Goal: Communication & Community: Answer question/provide support

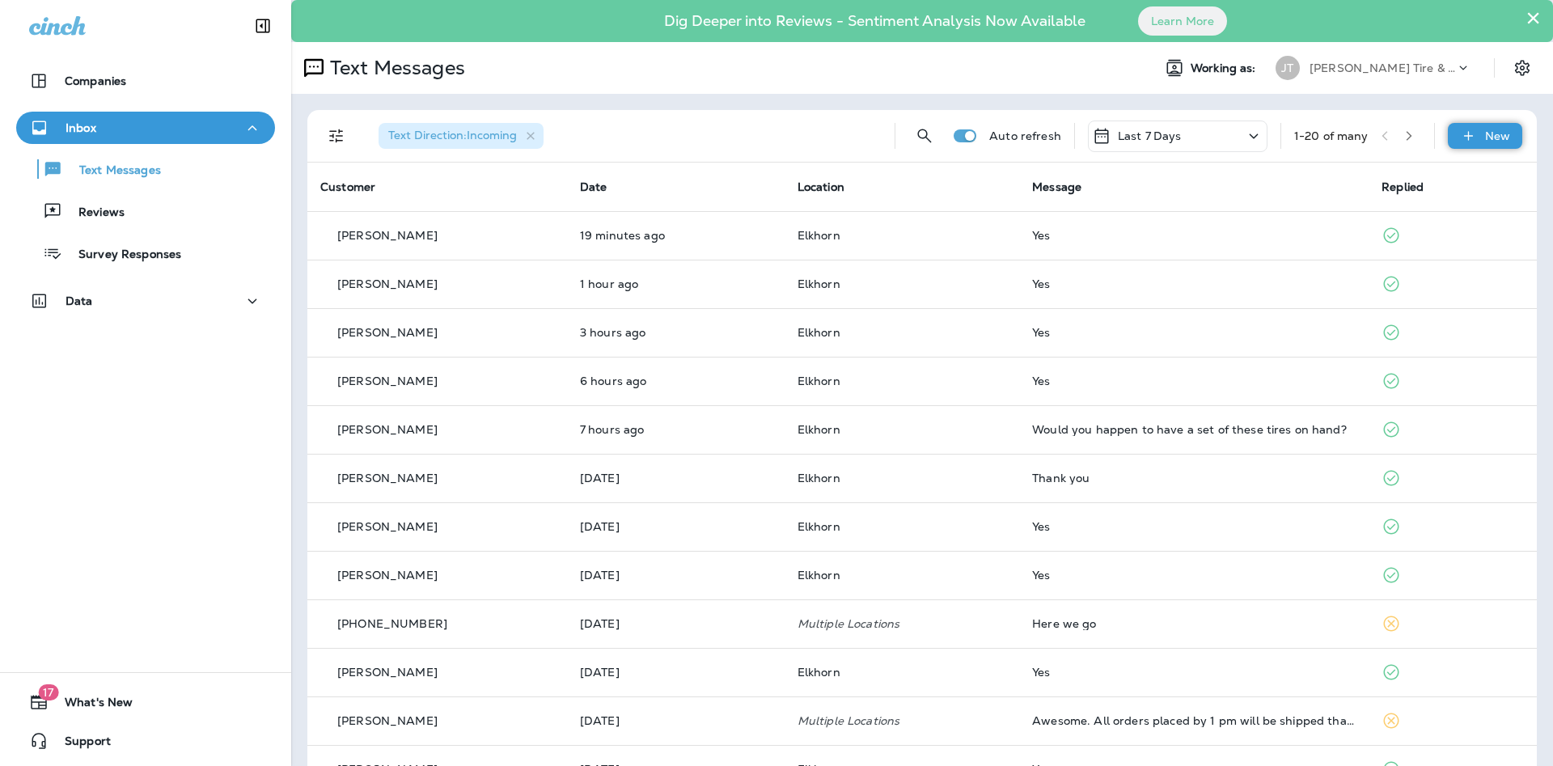
click at [1467, 137] on icon at bounding box center [1468, 136] width 17 height 16
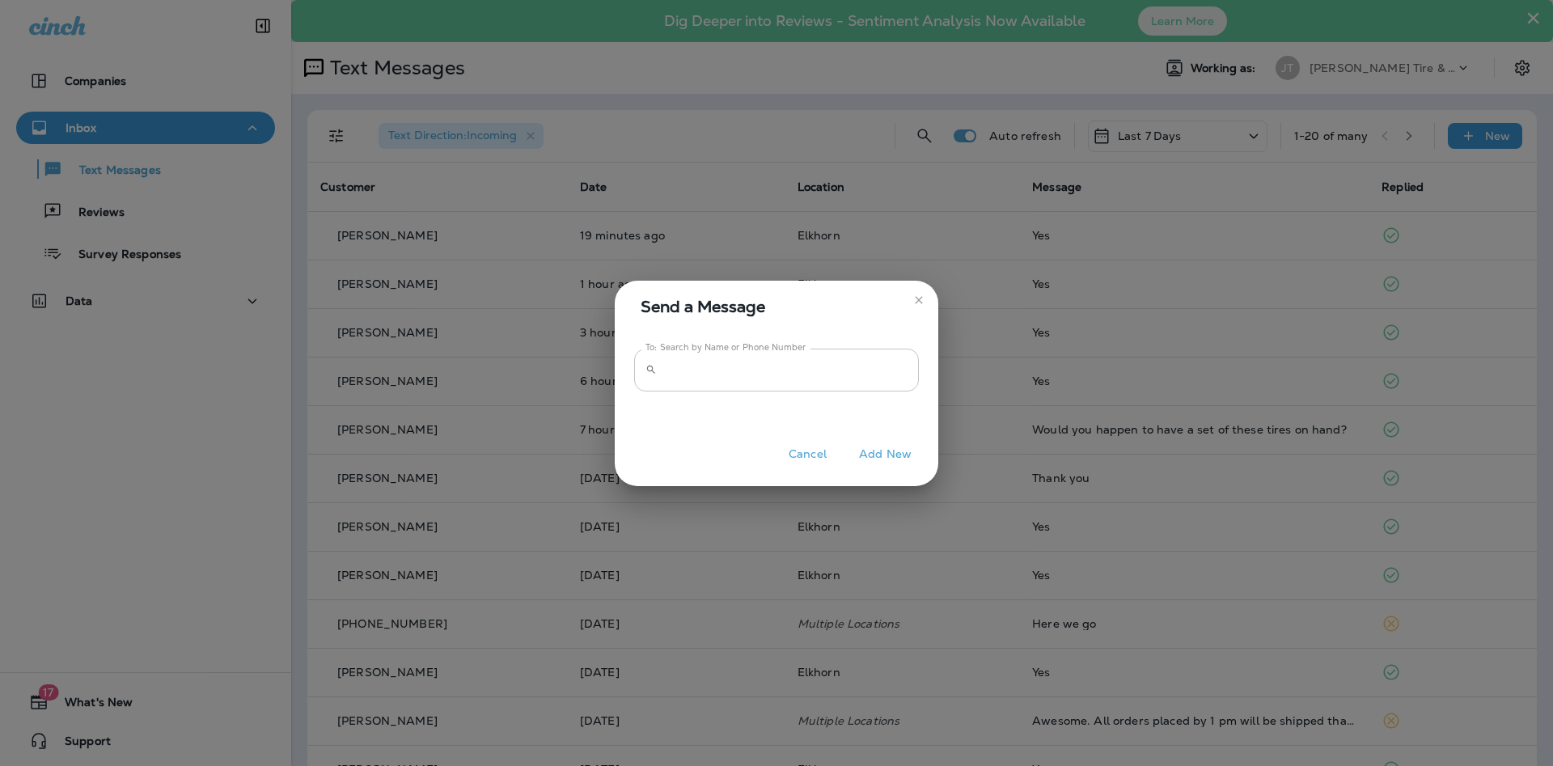
click at [682, 367] on input "To: Search by Name or Phone Number" at bounding box center [791, 370] width 256 height 43
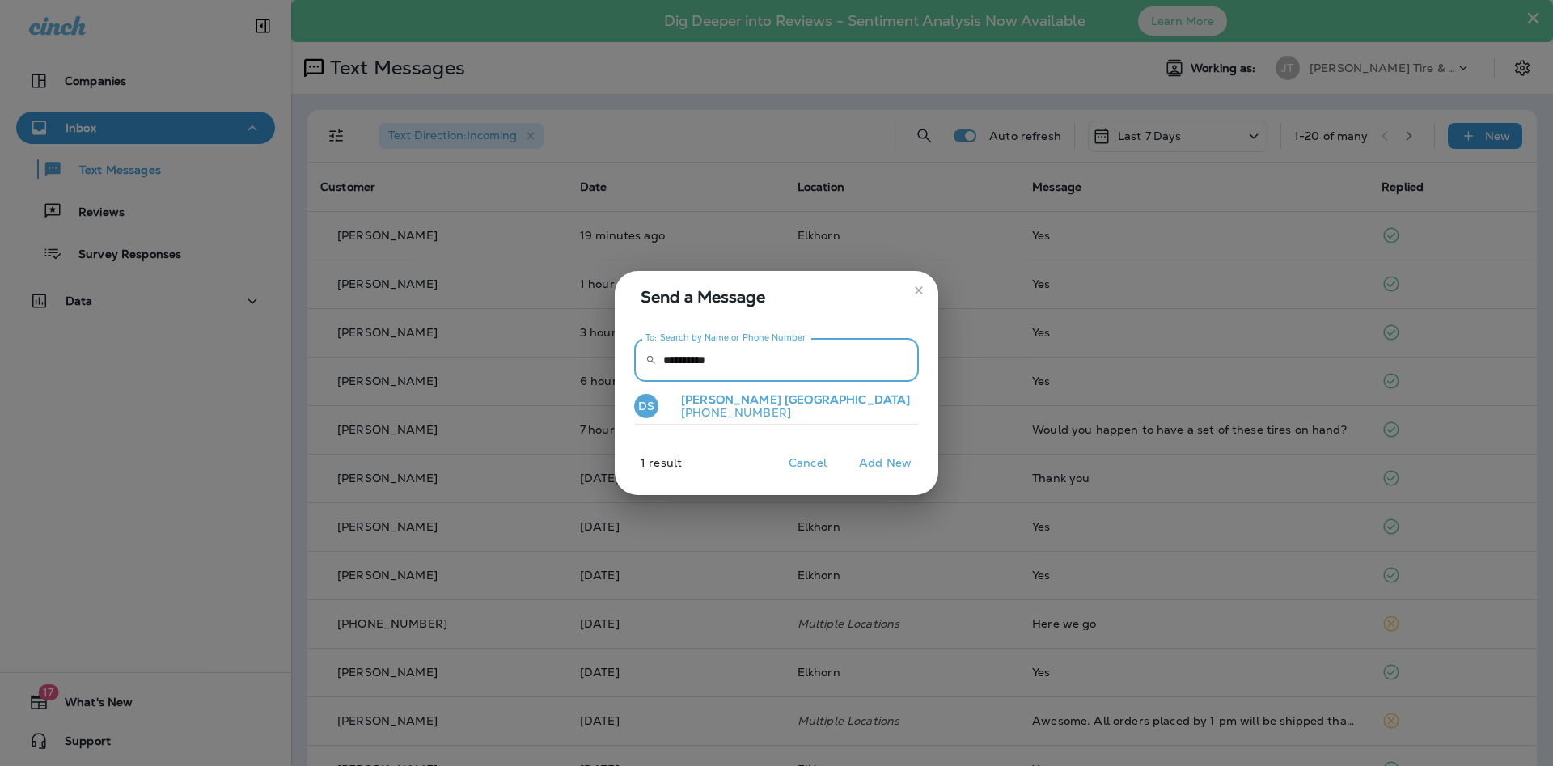
type input "**********"
click at [785, 401] on span "[GEOGRAPHIC_DATA]" at bounding box center [847, 399] width 125 height 15
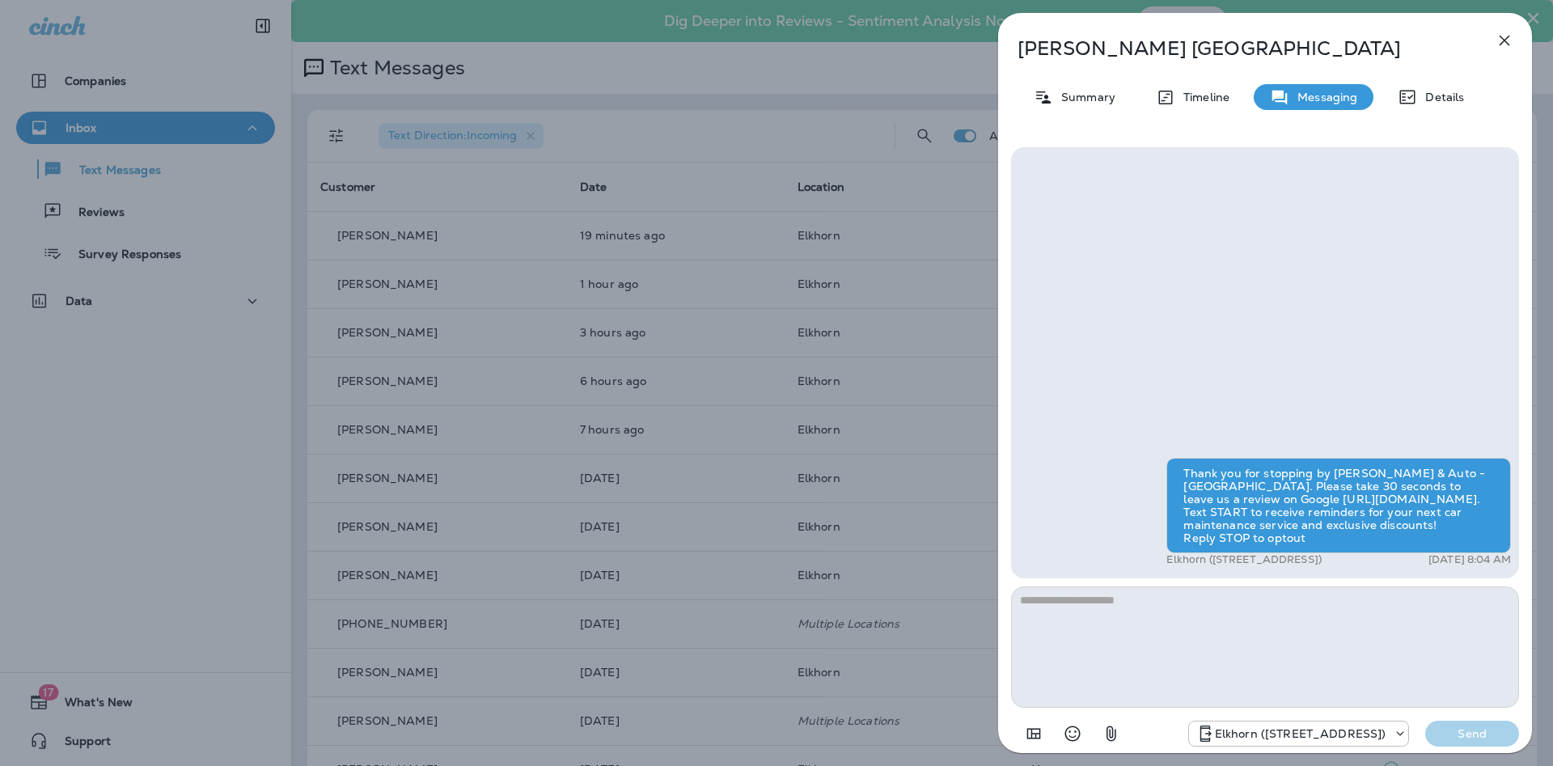
click at [1180, 636] on textarea at bounding box center [1265, 647] width 508 height 121
type textarea "*"
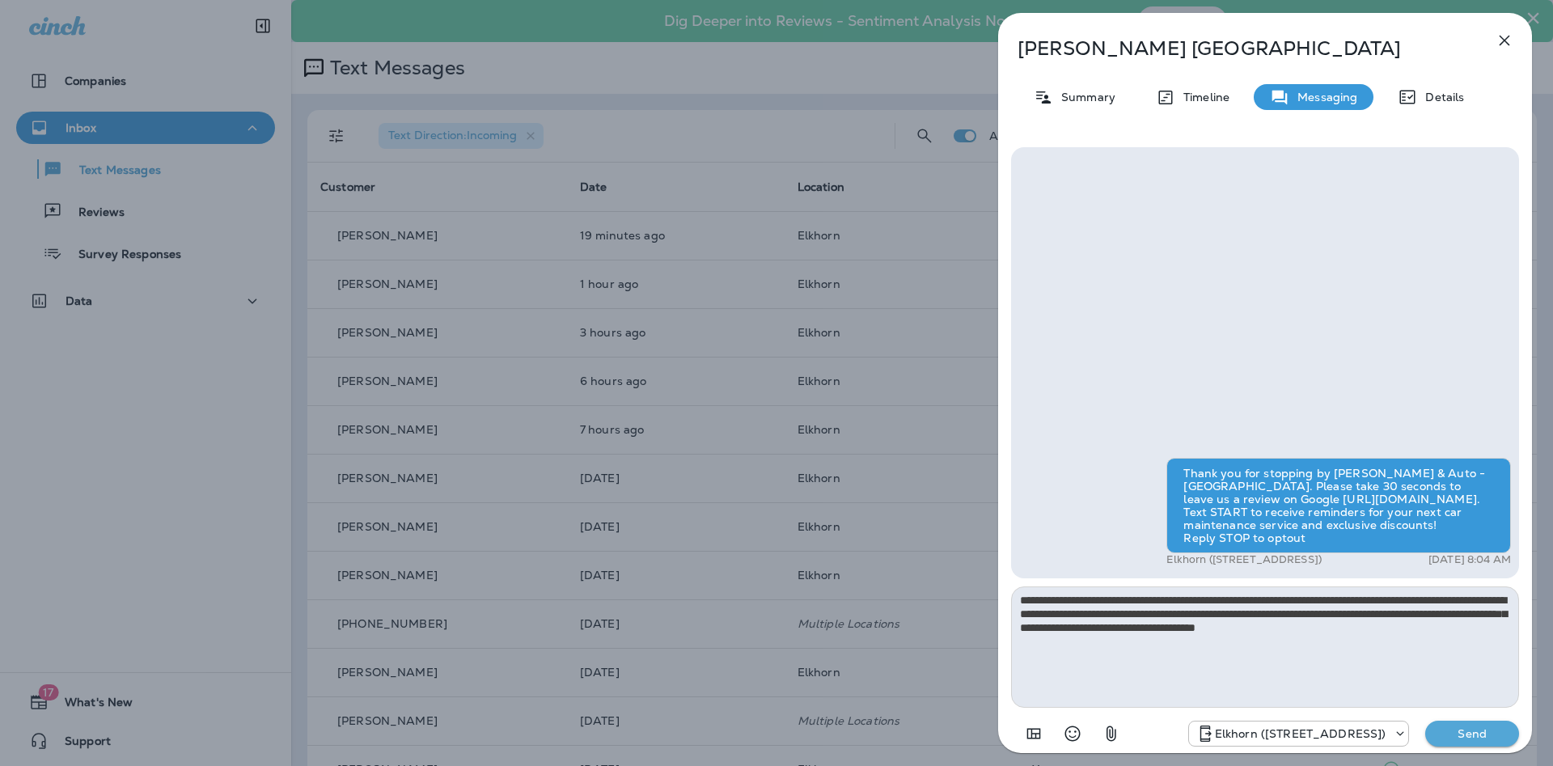
type textarea "**********"
click at [1476, 731] on p "Send" at bounding box center [1473, 734] width 68 height 15
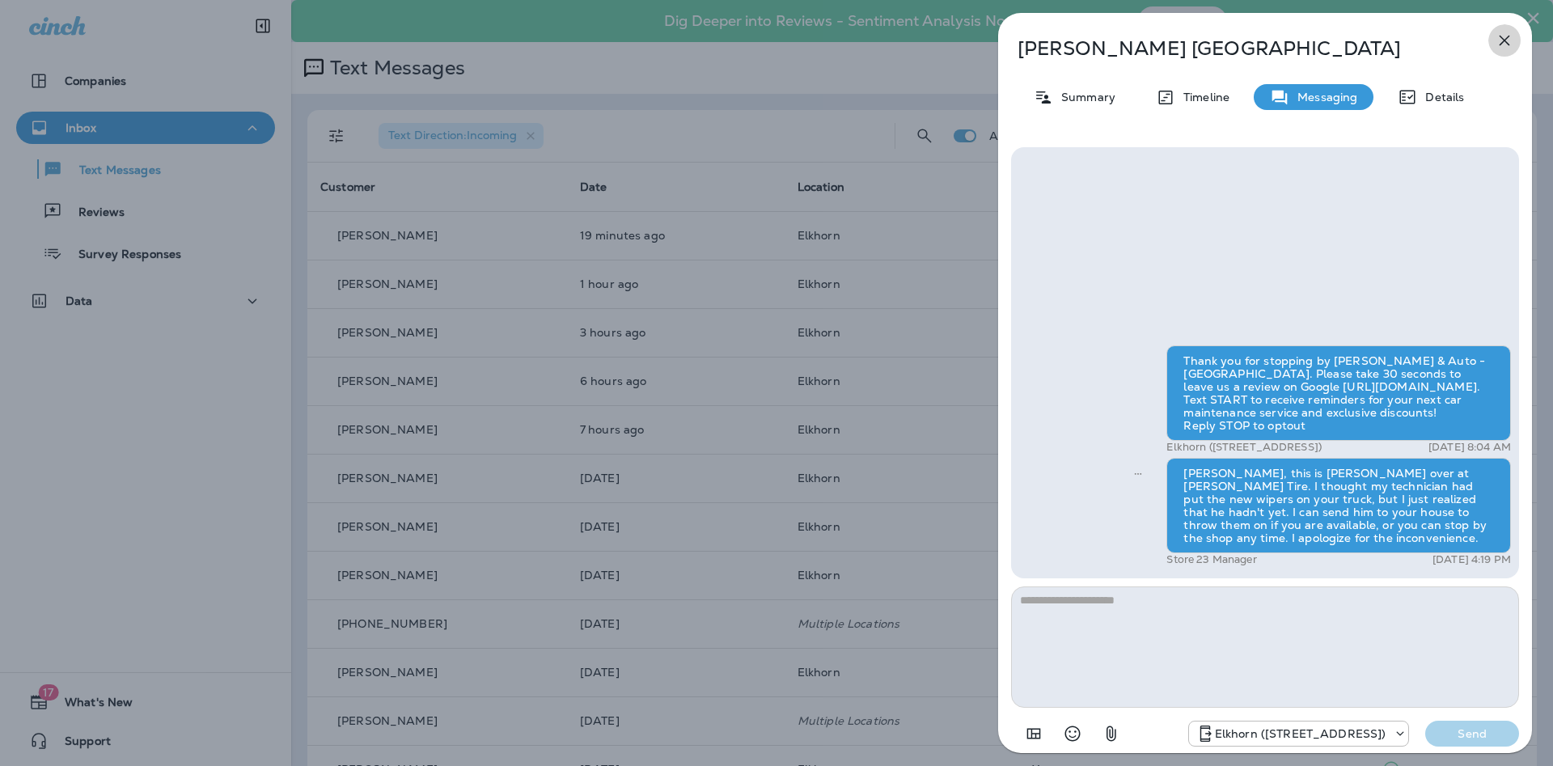
click at [1497, 42] on icon "button" at bounding box center [1504, 40] width 19 height 19
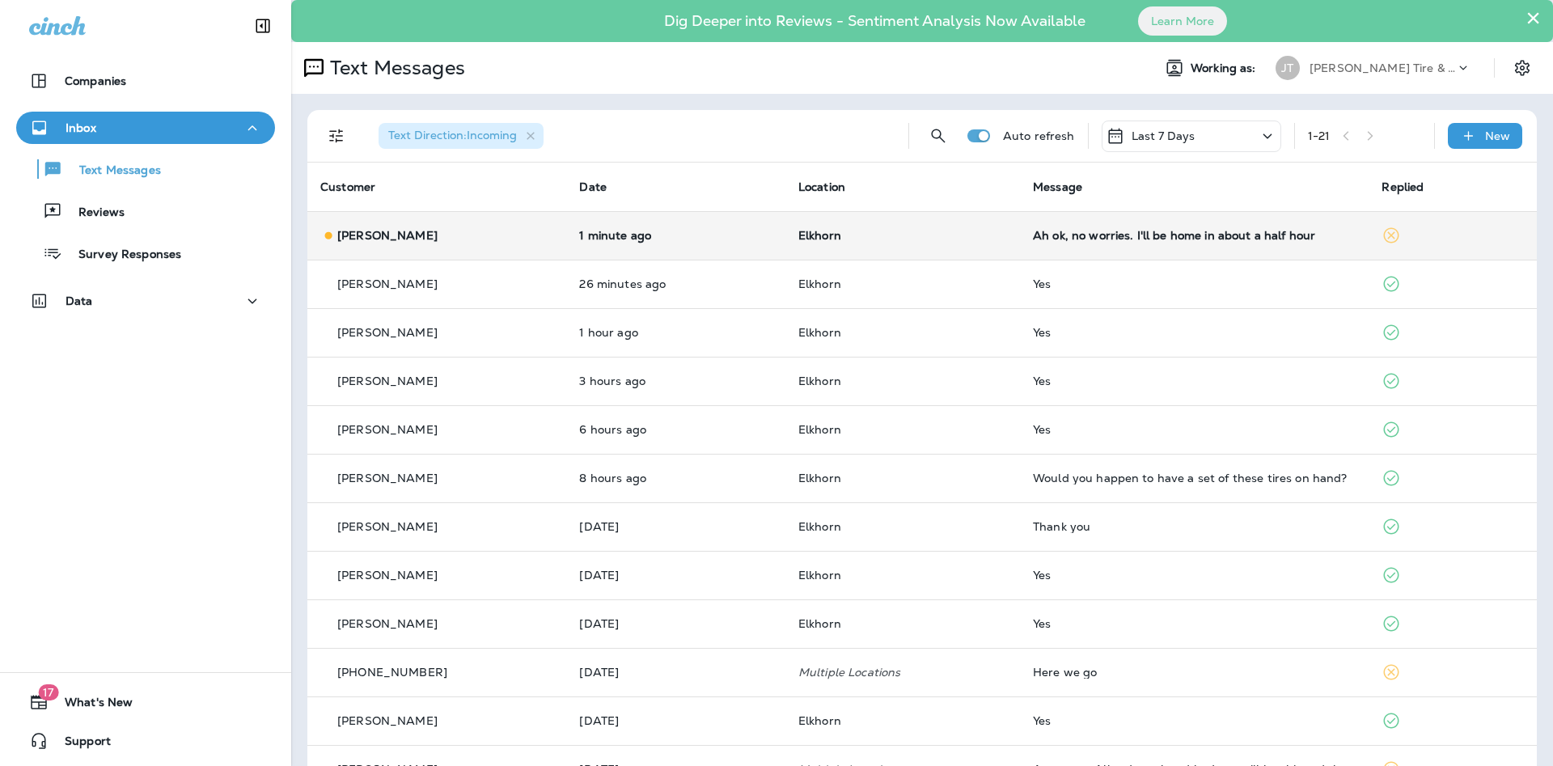
click at [871, 242] on td "Elkhorn" at bounding box center [903, 235] width 235 height 49
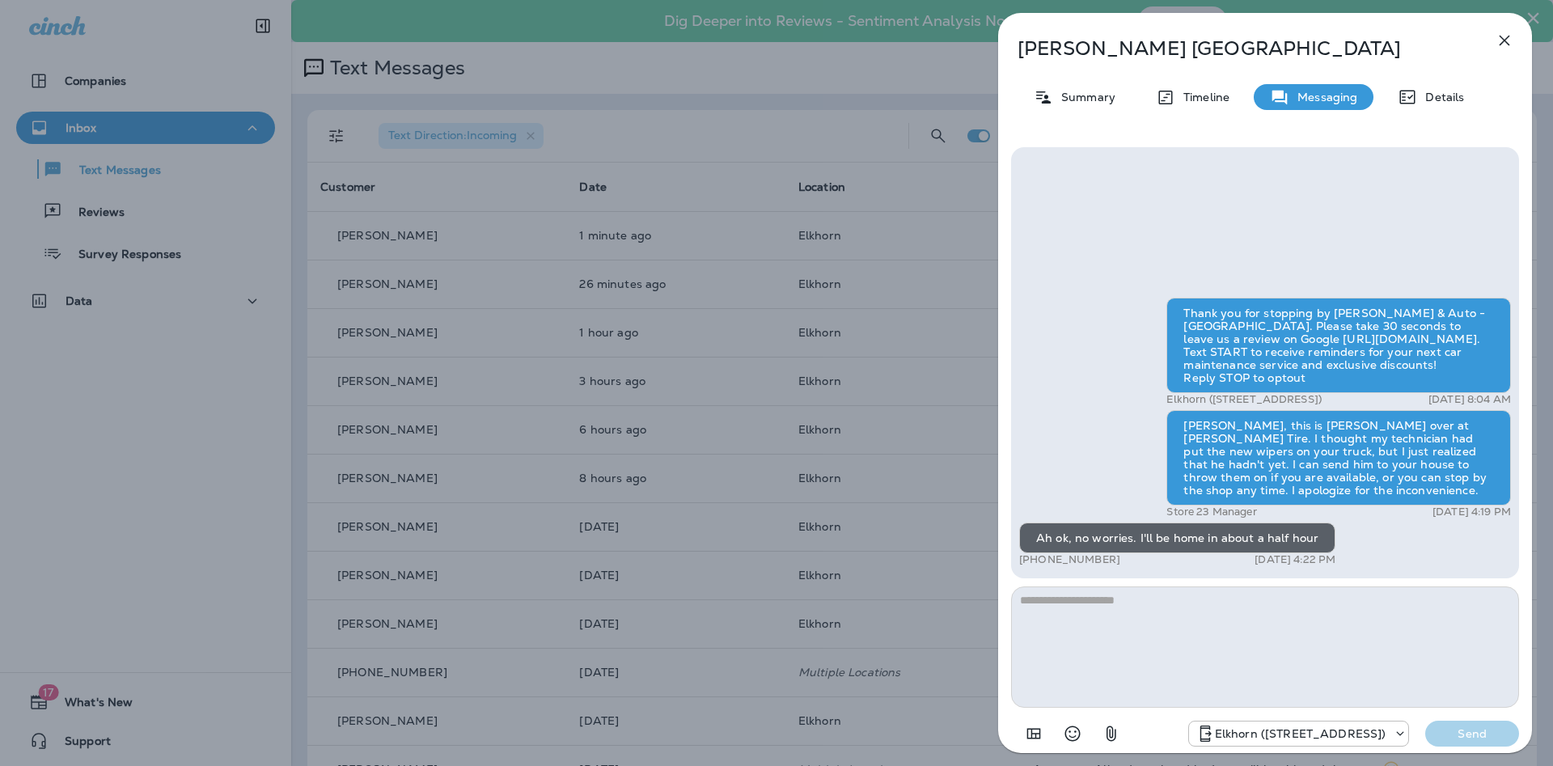
click at [1242, 609] on textarea at bounding box center [1265, 647] width 508 height 121
type textarea "**********"
click at [1477, 728] on p "Send" at bounding box center [1473, 734] width 68 height 15
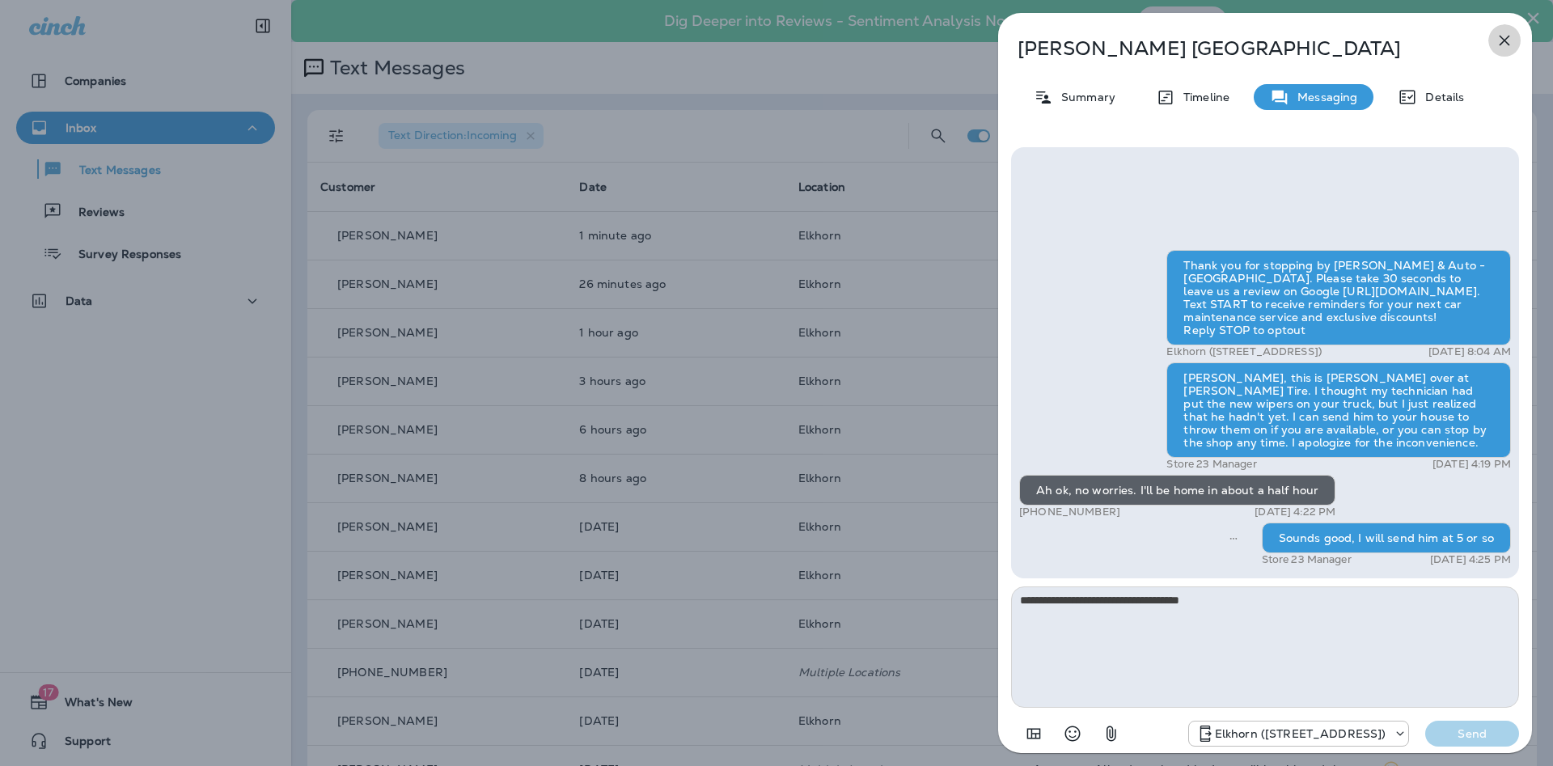
click at [1503, 37] on icon "button" at bounding box center [1504, 40] width 19 height 19
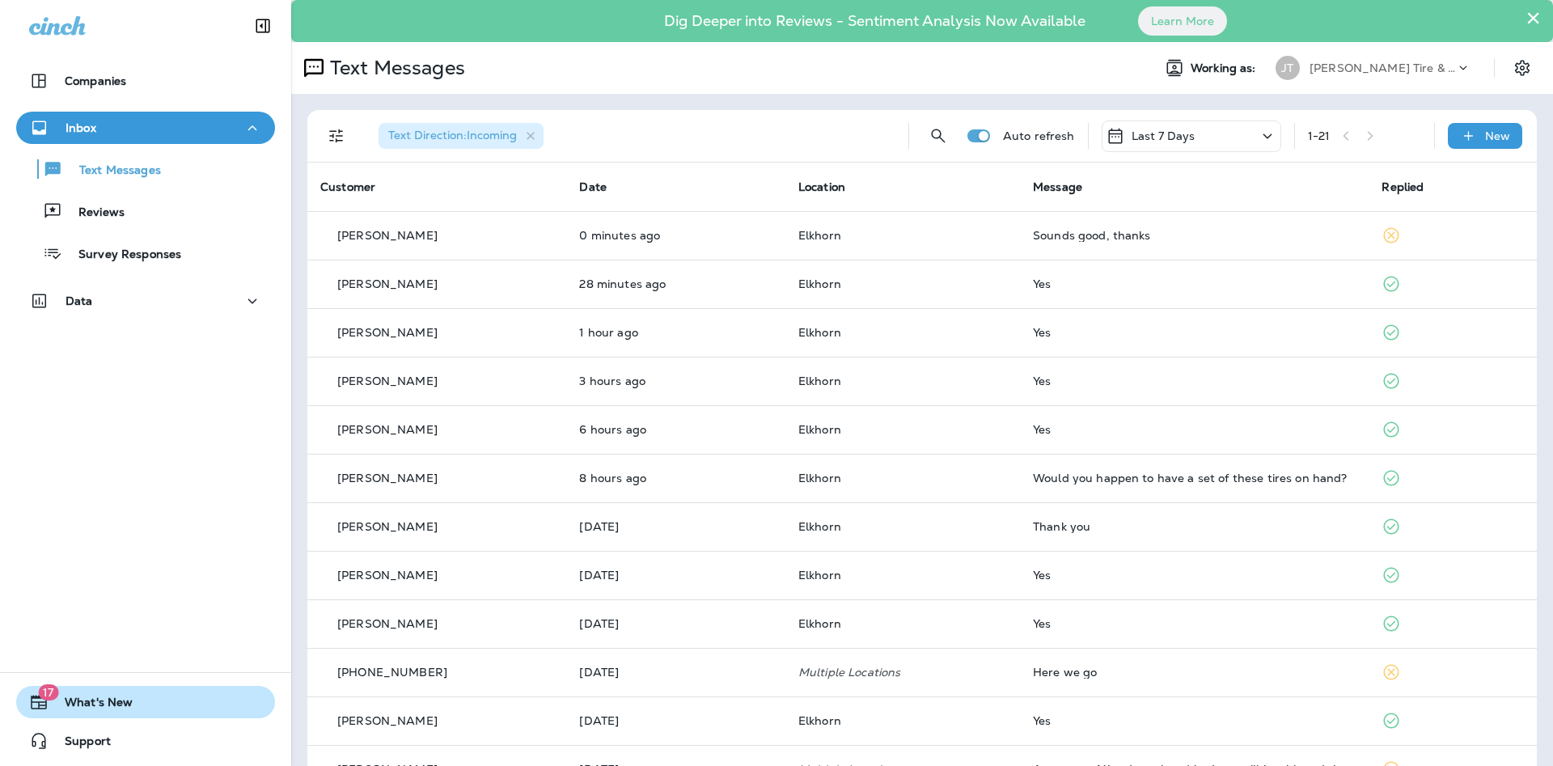
click at [78, 698] on span "What's New" at bounding box center [91, 705] width 84 height 19
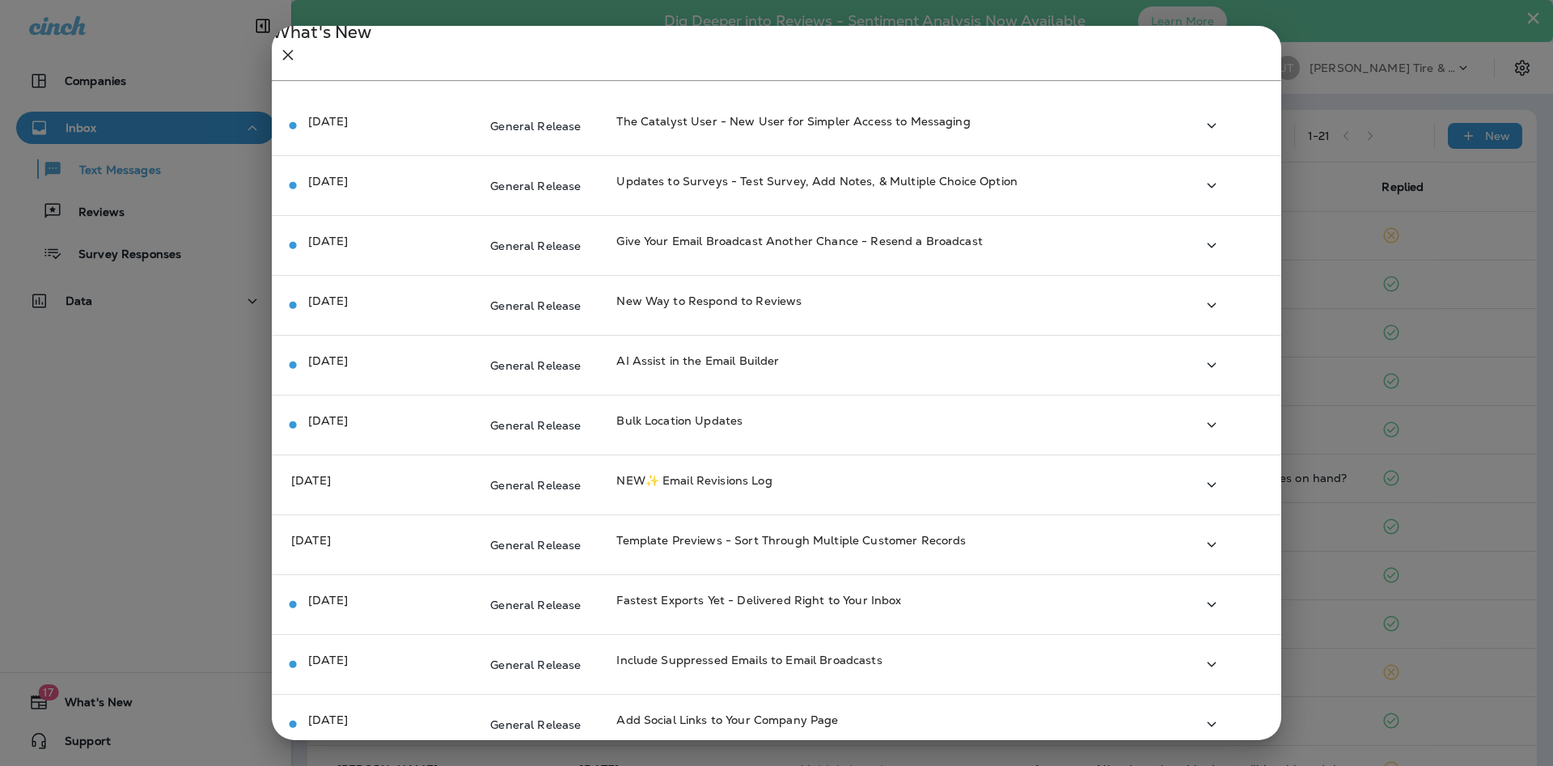
click at [298, 57] on icon "button" at bounding box center [287, 54] width 19 height 19
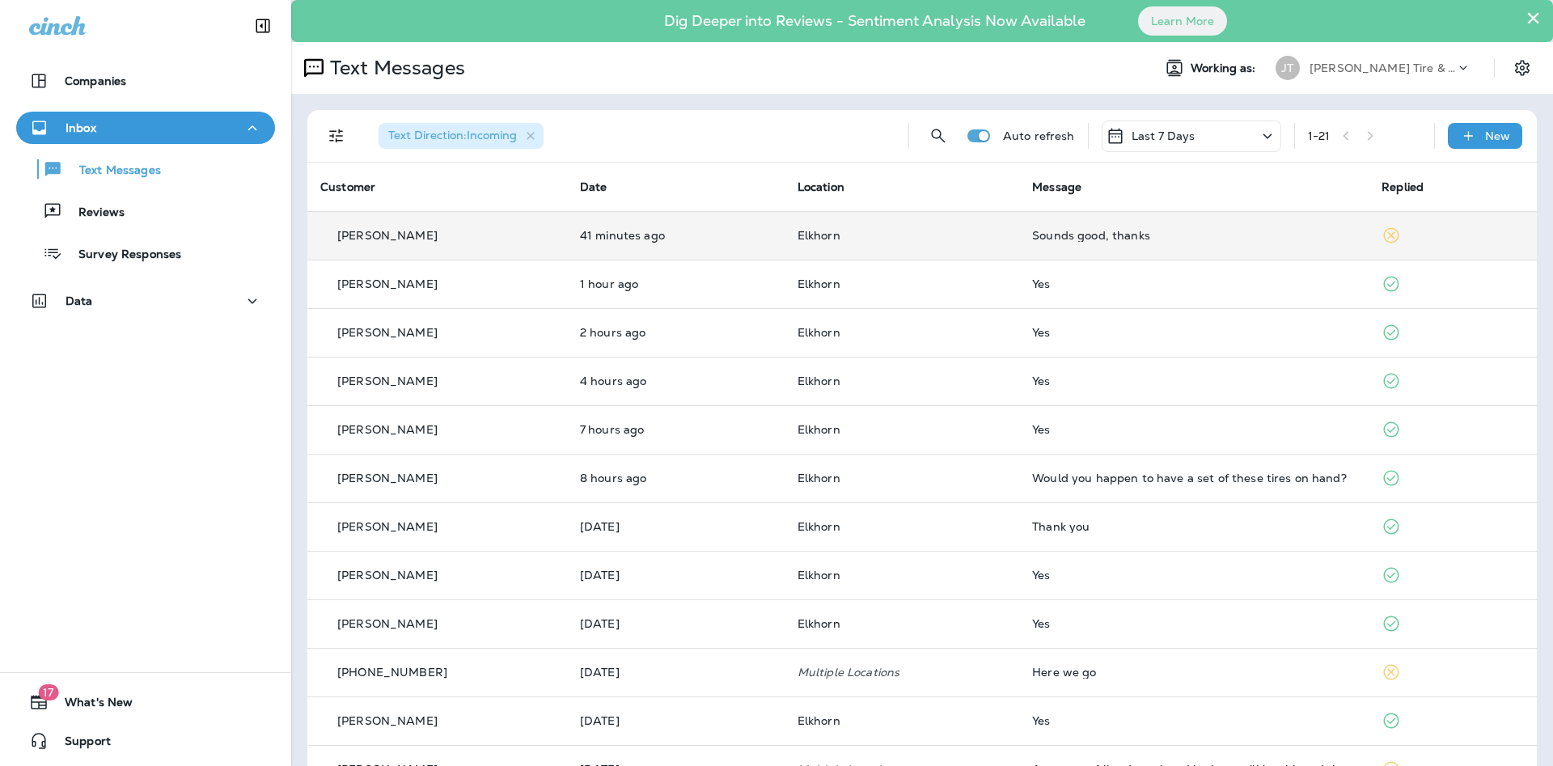
click at [932, 227] on td "Elkhorn" at bounding box center [902, 235] width 235 height 49
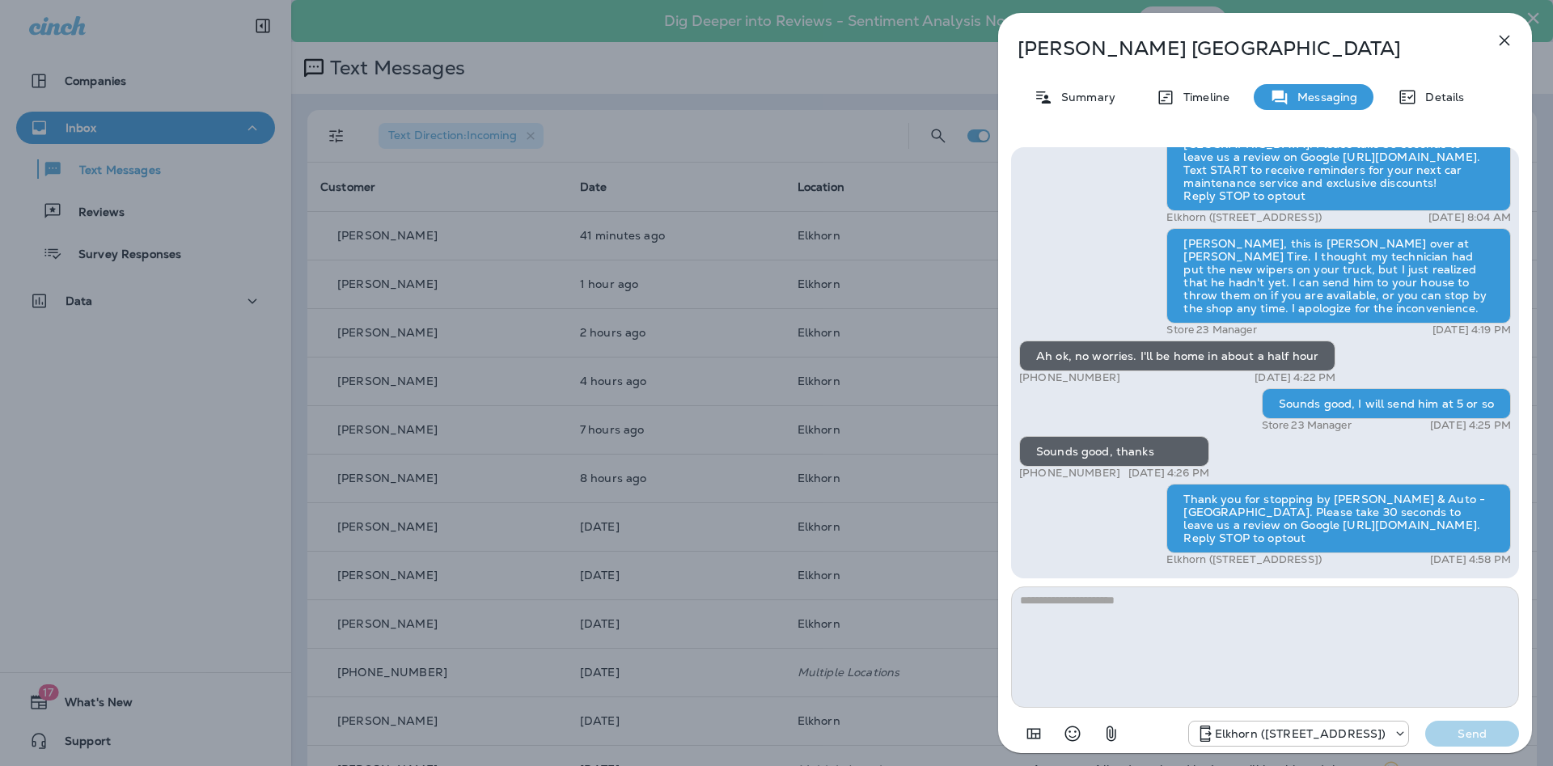
click at [477, 405] on div "[PERSON_NAME] Summary Timeline Messaging Details Thank you for stopping by [PER…" at bounding box center [776, 383] width 1553 height 766
